Goal: Download file/media

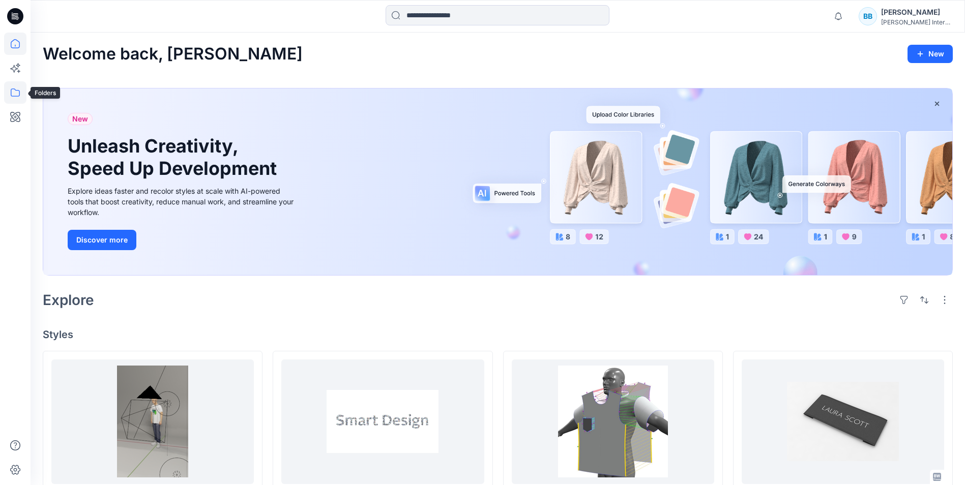
click at [16, 92] on icon at bounding box center [15, 92] width 22 height 22
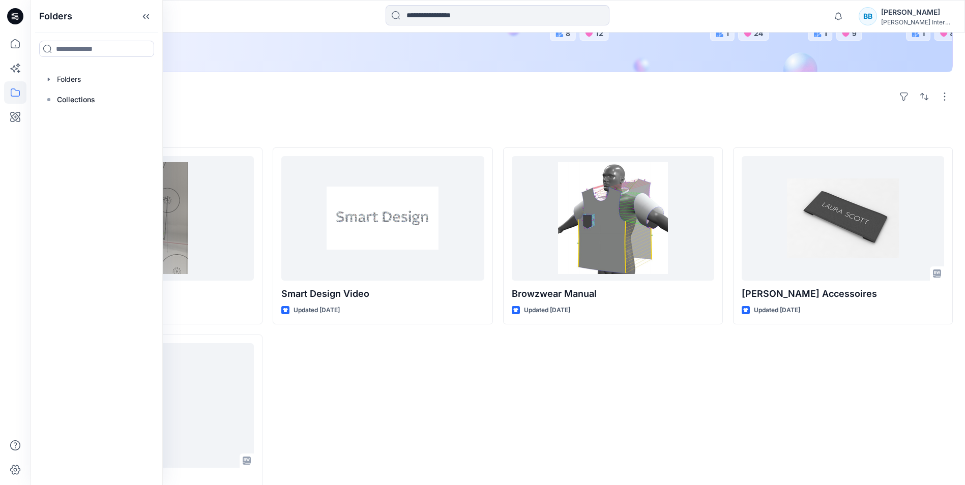
scroll to position [242, 0]
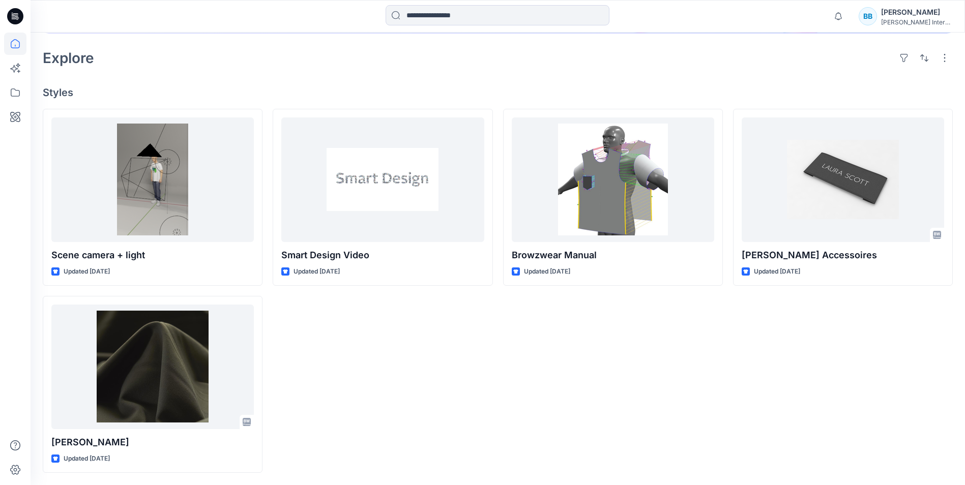
drag, startPoint x: 508, startPoint y: 372, endPoint x: 452, endPoint y: 371, distance: 55.5
click at [452, 371] on div "Scene camera + light Updated [DATE] [PERSON_NAME] Updated [DATE] Smart Design V…" at bounding box center [498, 291] width 910 height 364
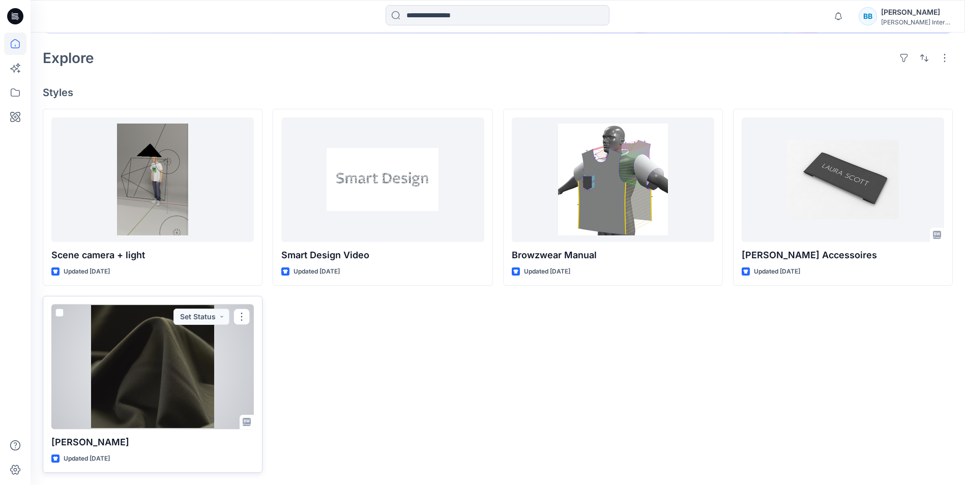
click at [146, 381] on div at bounding box center [152, 367] width 203 height 125
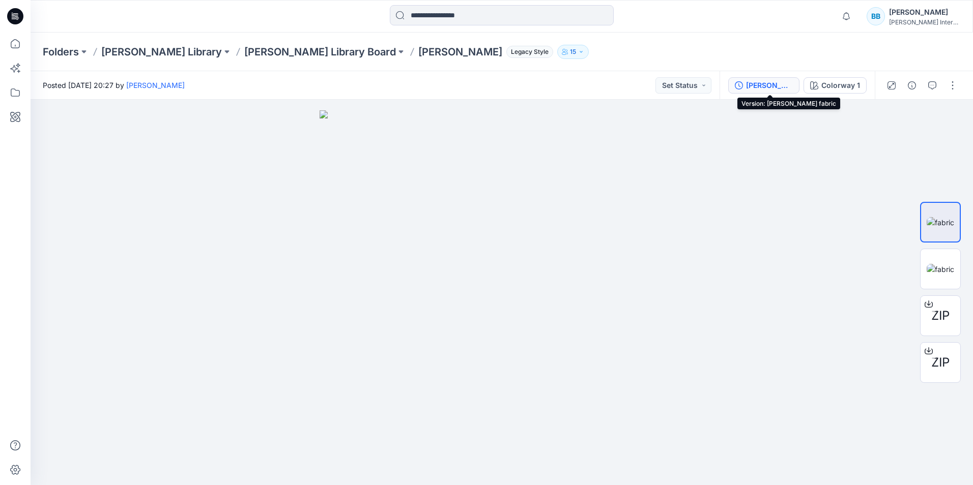
click at [772, 82] on div "[PERSON_NAME] fabric" at bounding box center [769, 85] width 47 height 11
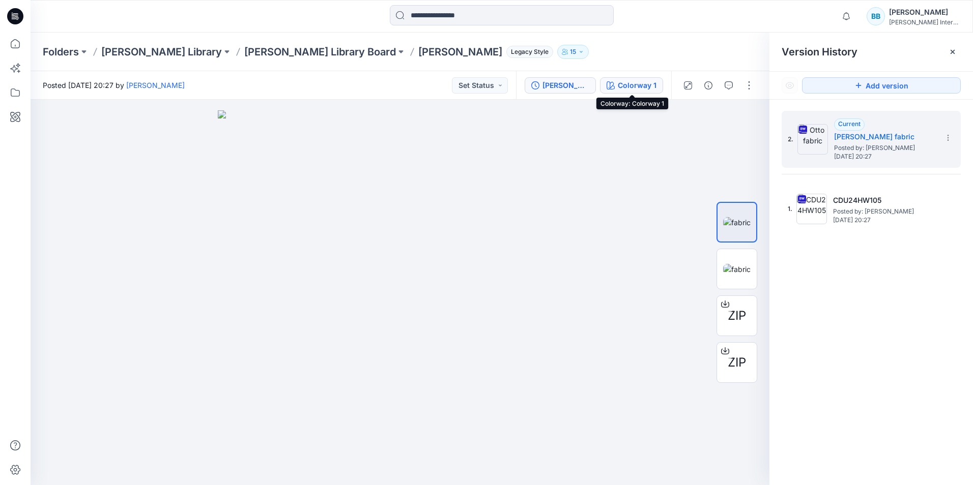
click at [630, 88] on div "Colorway 1" at bounding box center [637, 85] width 39 height 11
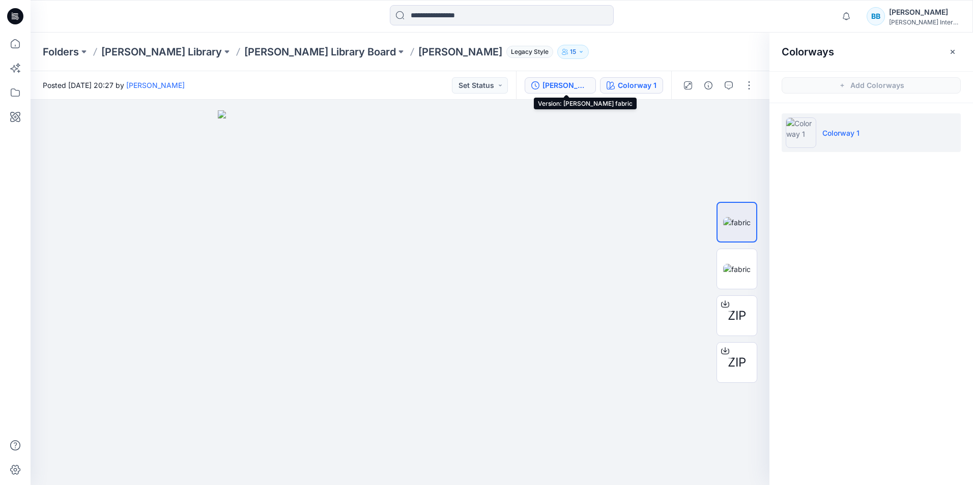
click at [582, 90] on div "[PERSON_NAME] fabric" at bounding box center [565, 85] width 47 height 11
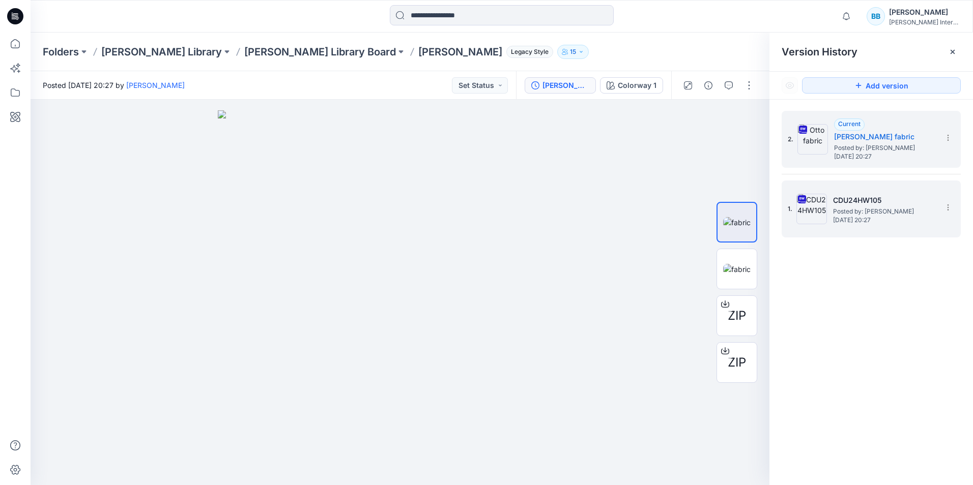
click at [859, 206] on h5 "CDU24HW105" at bounding box center [884, 200] width 102 height 12
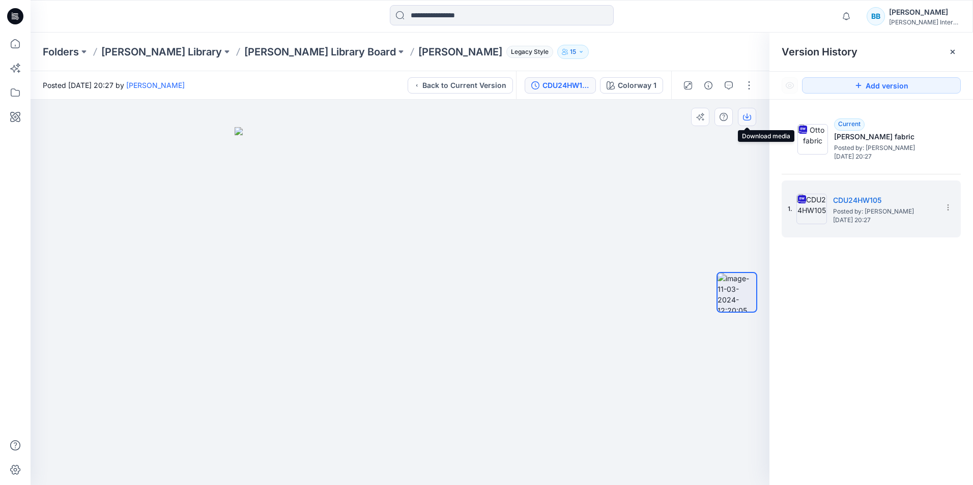
click at [750, 115] on icon "button" at bounding box center [747, 117] width 8 height 8
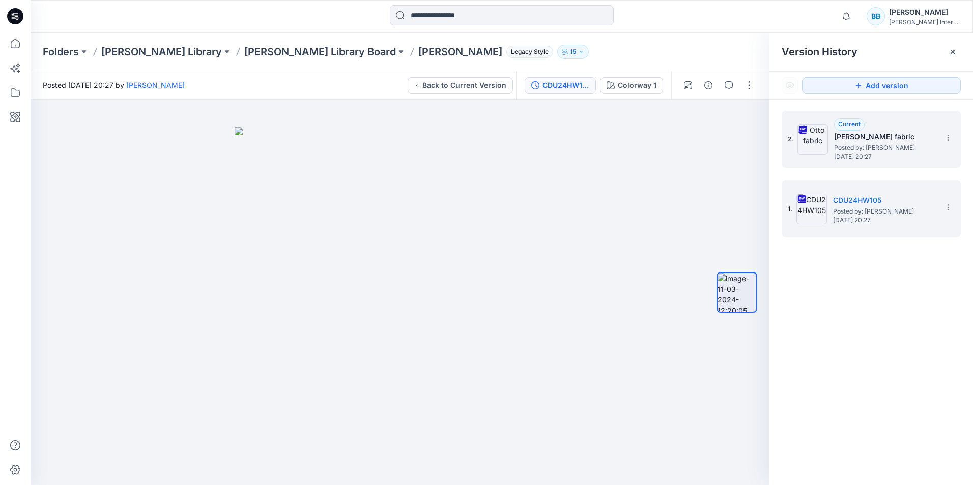
click at [928, 136] on h5 "[PERSON_NAME] fabric" at bounding box center [885, 137] width 102 height 12
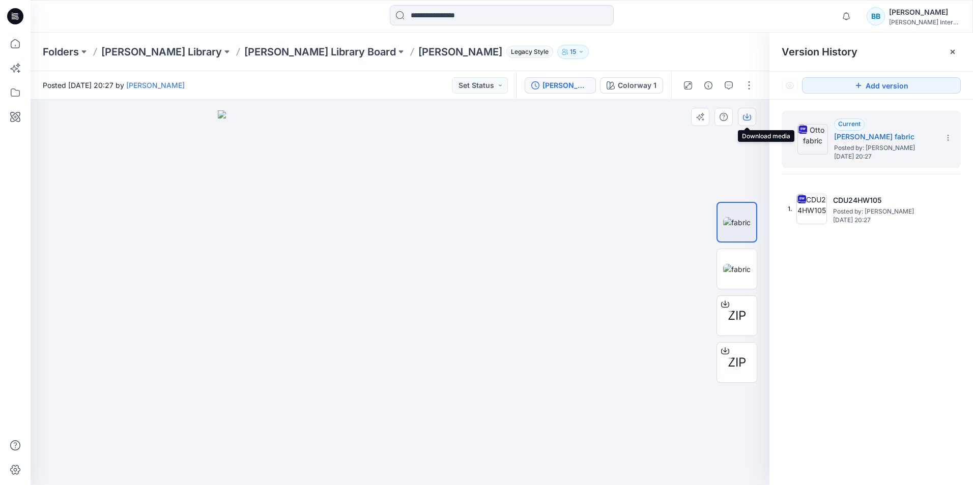
click at [745, 119] on icon "button" at bounding box center [747, 117] width 8 height 8
click at [744, 270] on img at bounding box center [736, 269] width 27 height 11
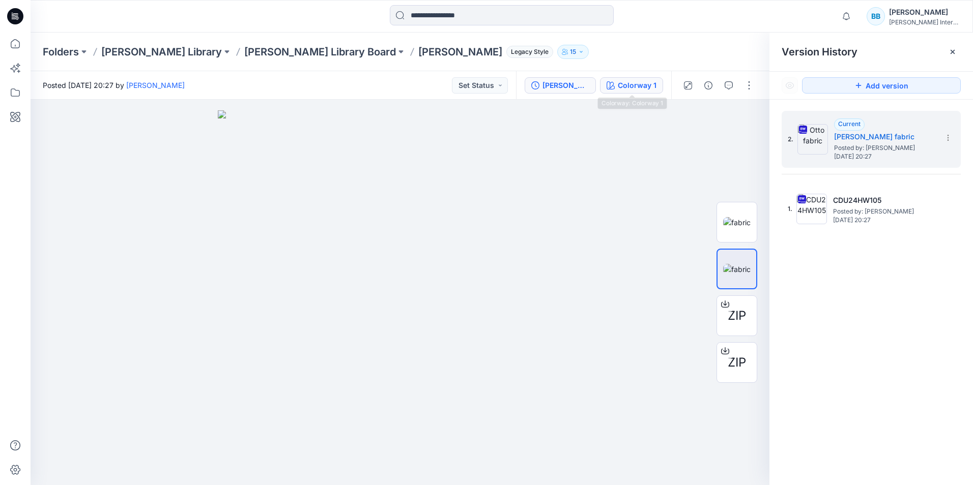
click at [625, 81] on div "Colorway 1" at bounding box center [637, 85] width 39 height 11
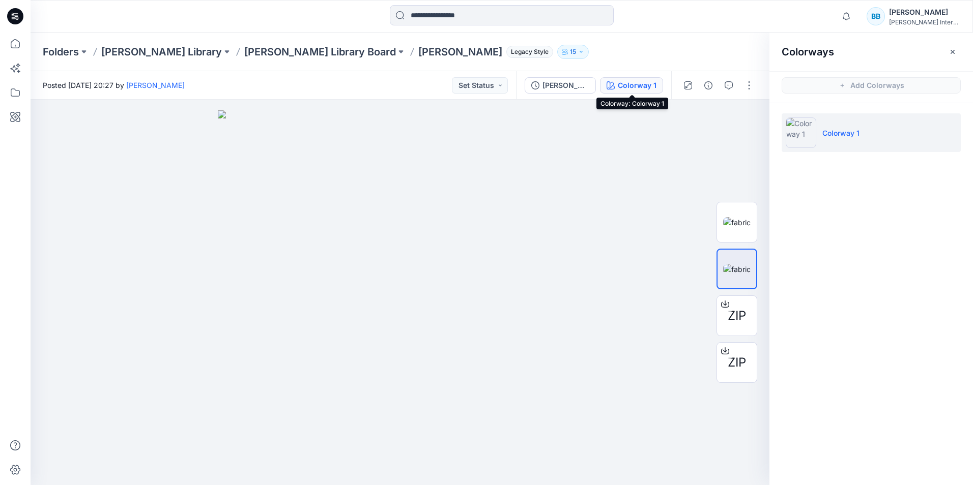
click at [639, 89] on div "Colorway 1" at bounding box center [637, 85] width 39 height 11
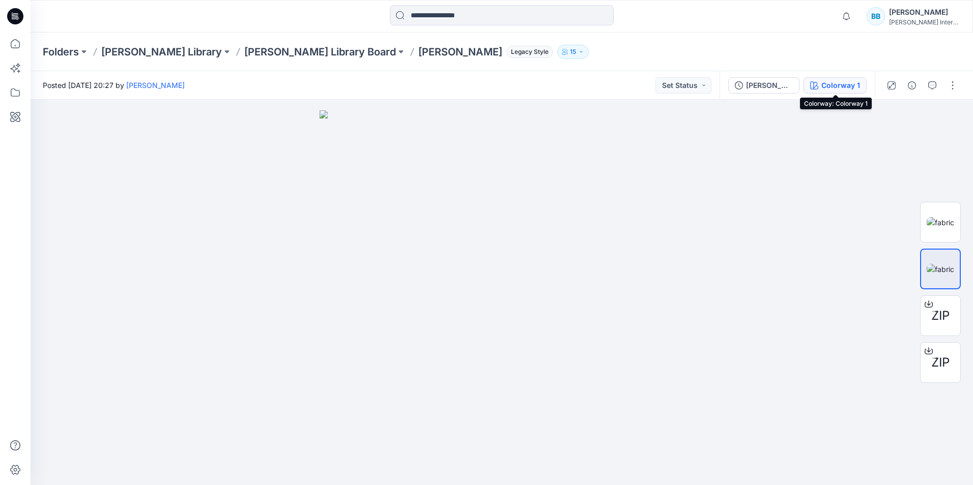
click at [846, 85] on div "Colorway 1" at bounding box center [840, 85] width 39 height 11
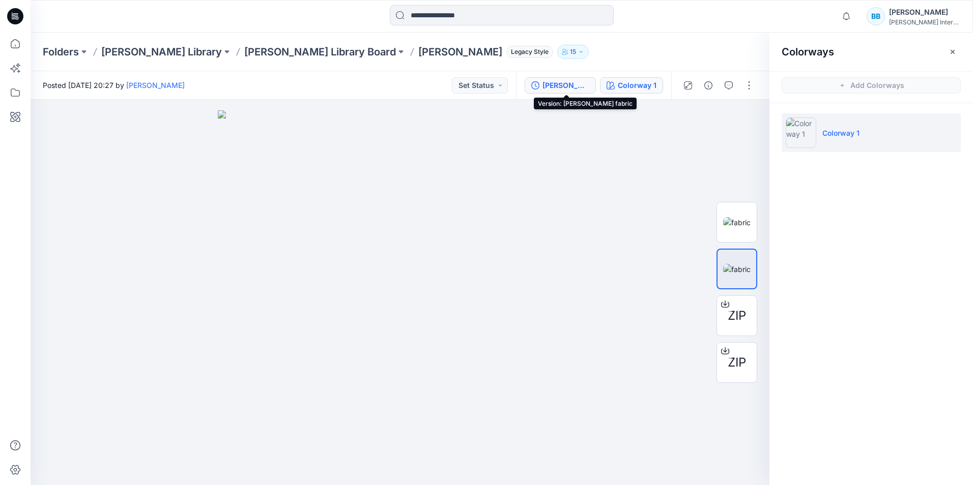
click at [567, 82] on div "[PERSON_NAME] fabric" at bounding box center [565, 85] width 47 height 11
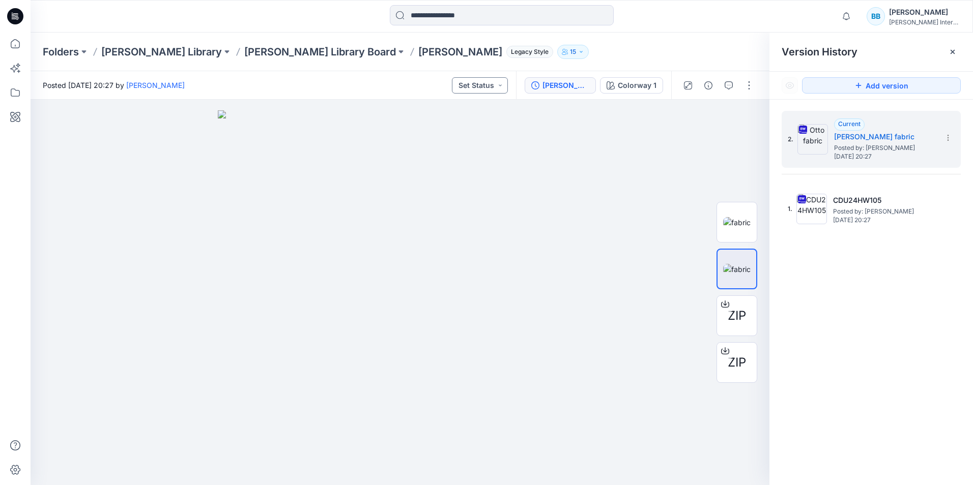
click at [508, 84] on button "Set Status" at bounding box center [480, 85] width 56 height 16
click at [743, 321] on span "ZIP" at bounding box center [737, 316] width 18 height 18
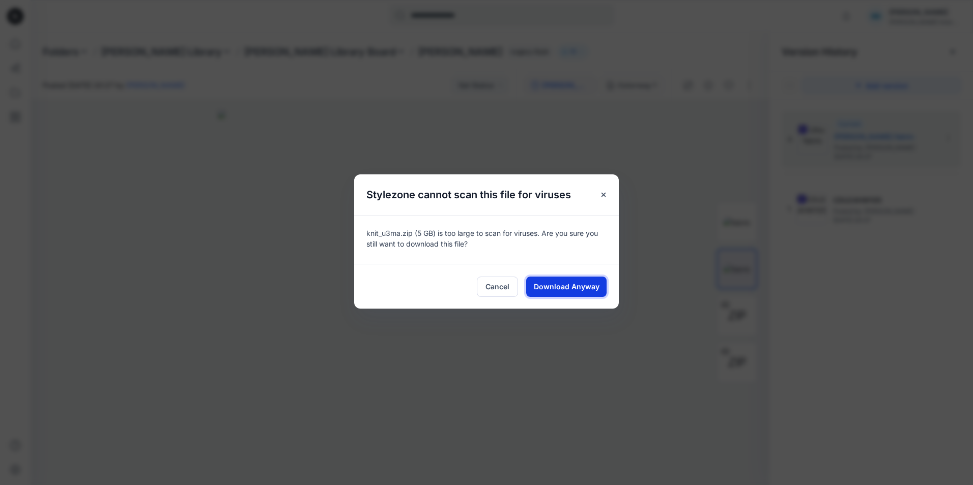
click at [573, 284] on span "Download Anyway" at bounding box center [567, 286] width 66 height 11
